Goal: Task Accomplishment & Management: Use online tool/utility

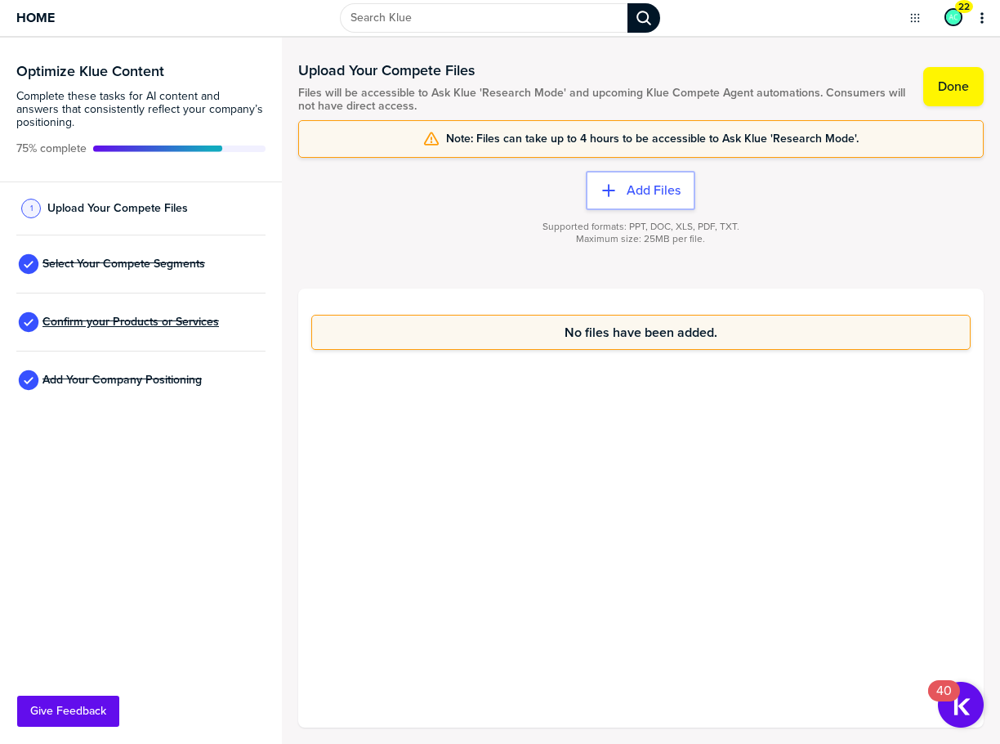
click at [146, 324] on span "Confirm your Products or Services" at bounding box center [130, 321] width 177 height 13
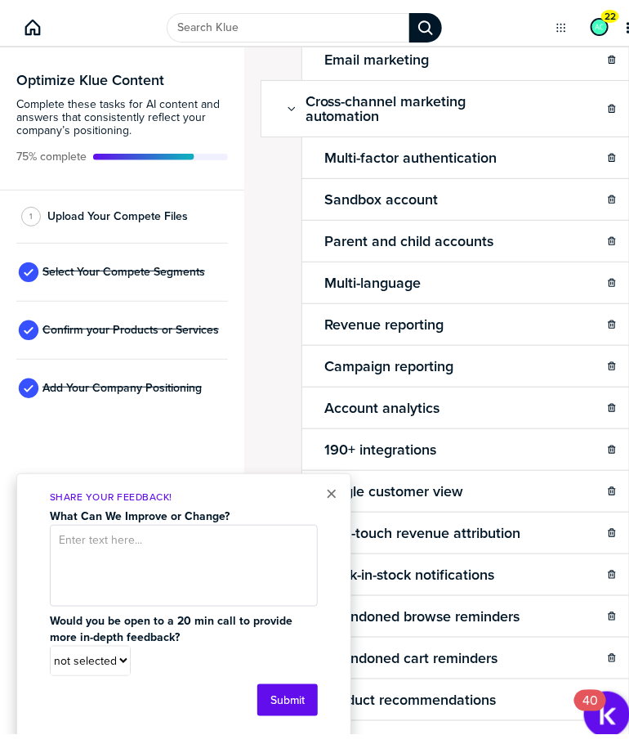
scroll to position [2617, 0]
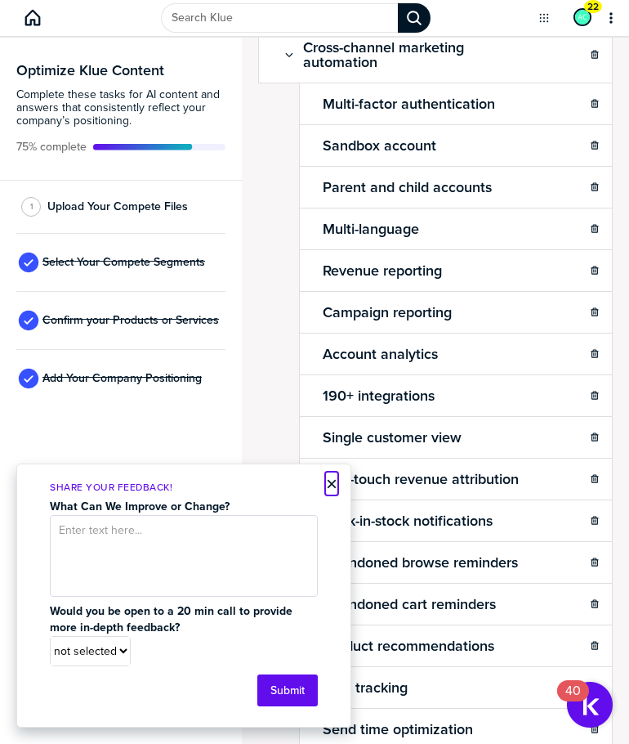
click at [331, 482] on button "×" at bounding box center [331, 484] width 11 height 20
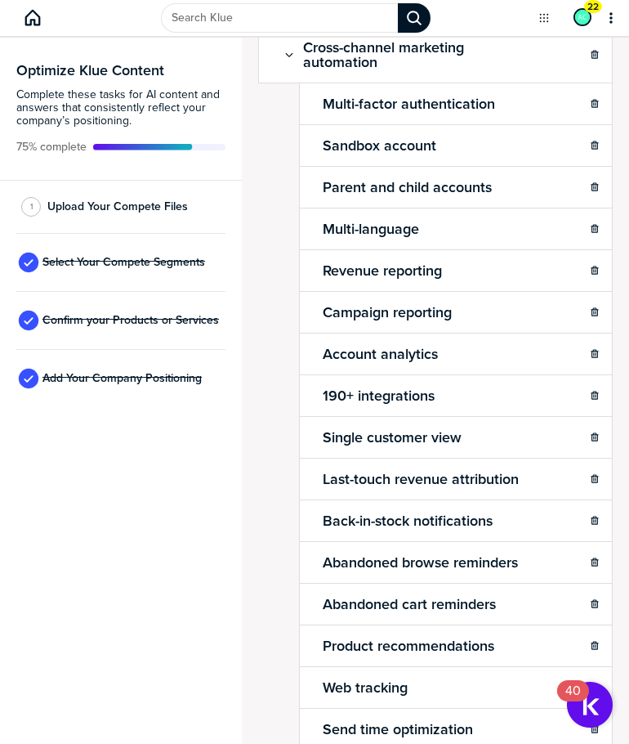
click at [253, 432] on div "Confirm Your Products and Services. Add, delete and re-arrange as needed. Items…" at bounding box center [435, 391] width 387 height 706
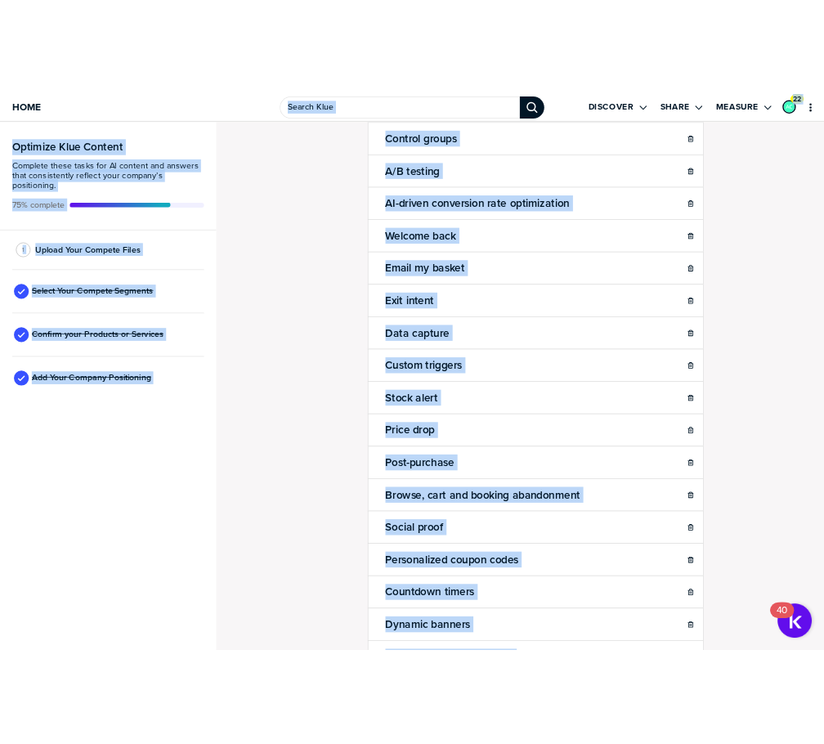
scroll to position [3394, 0]
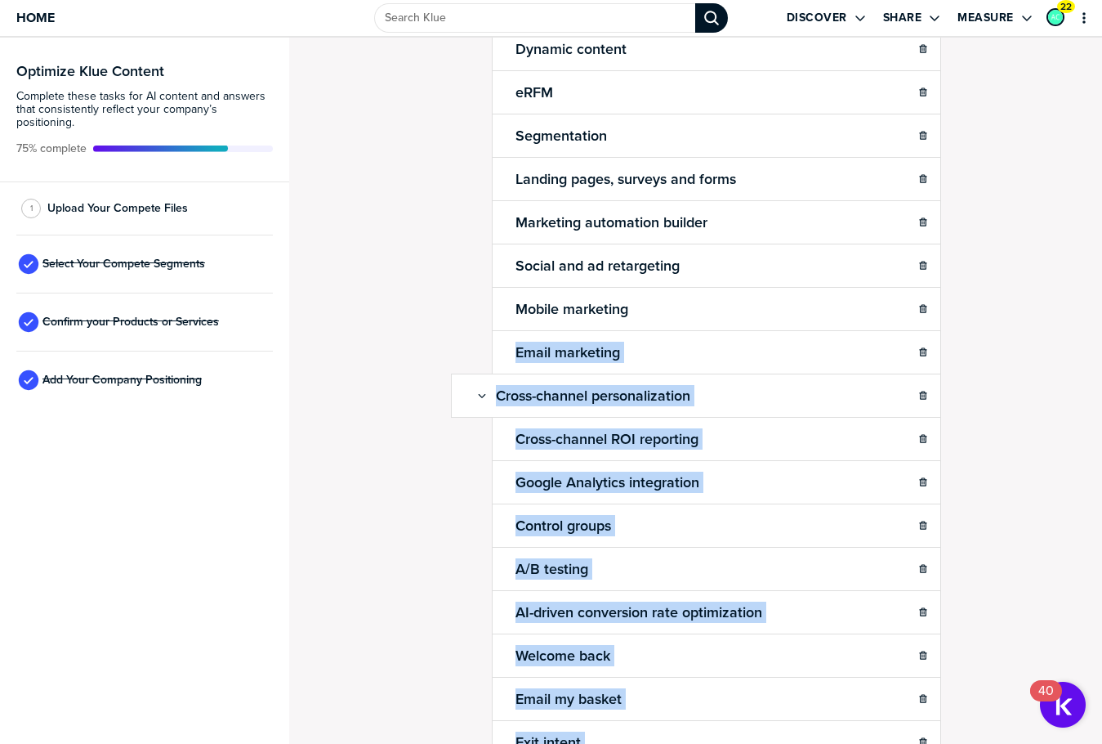
drag, startPoint x: 968, startPoint y: 691, endPoint x: 1088, endPoint y: 331, distance: 379.6
click at [790, 329] on div "Confirm Your Products and Services. Add, delete and re-arrange as needed. Items…" at bounding box center [695, 391] width 813 height 706
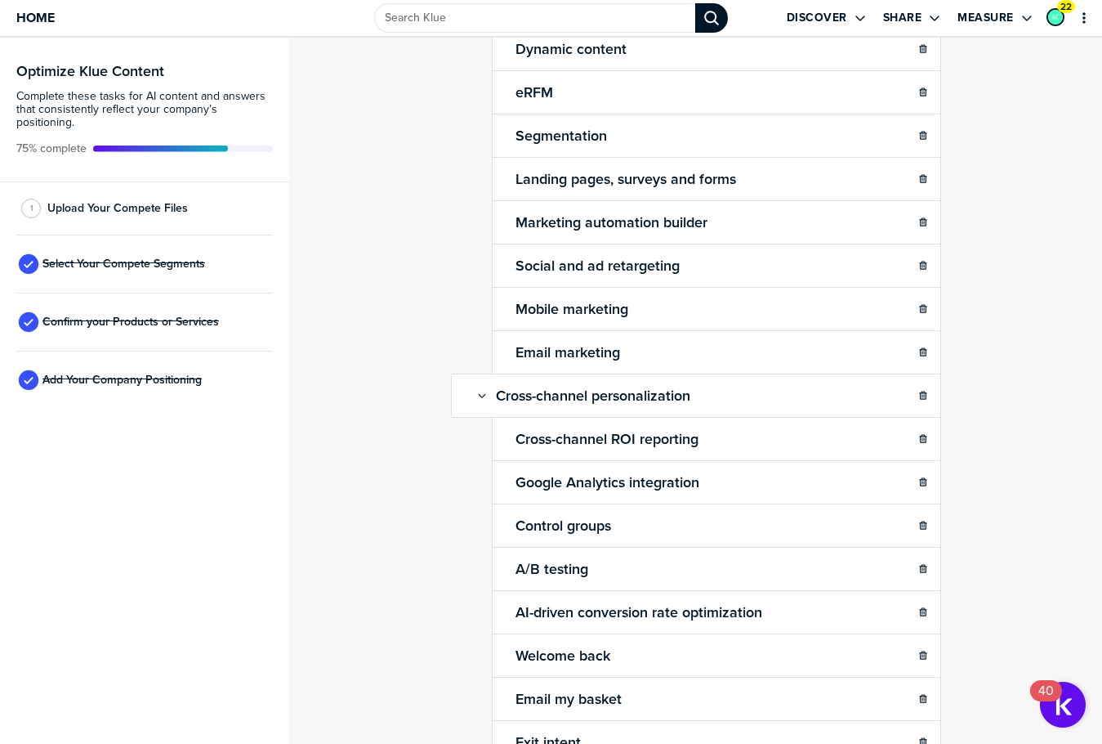
drag, startPoint x: 948, startPoint y: 281, endPoint x: 998, endPoint y: 271, distance: 50.8
click at [950, 281] on div "Confirm Your Products and Services. Add, delete and re-arrange as needed. Items…" at bounding box center [695, 391] width 813 height 706
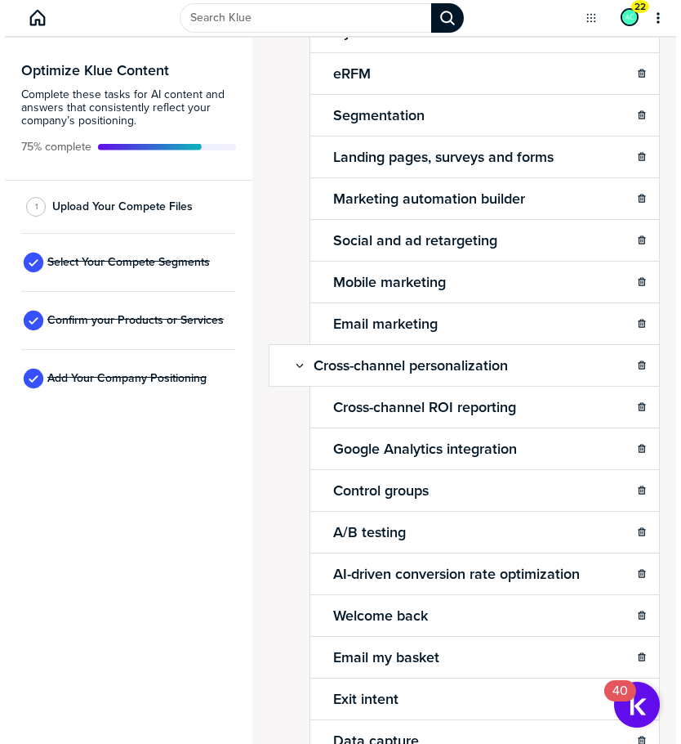
scroll to position [3340, 0]
